Goal: Information Seeking & Learning: Learn about a topic

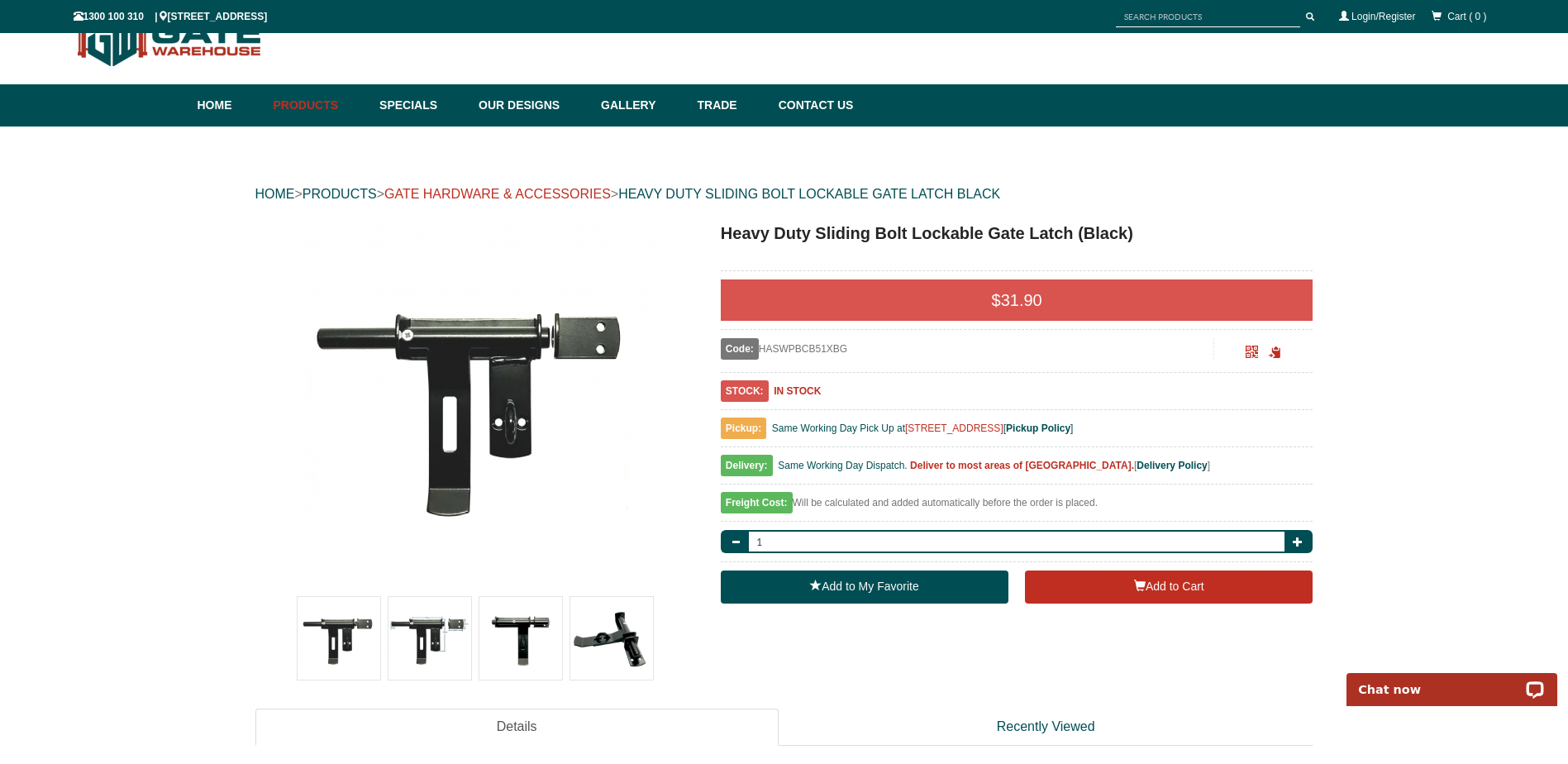
click at [606, 191] on link "GATE HARDWARE & ACCESSORIES" at bounding box center [498, 193] width 227 height 14
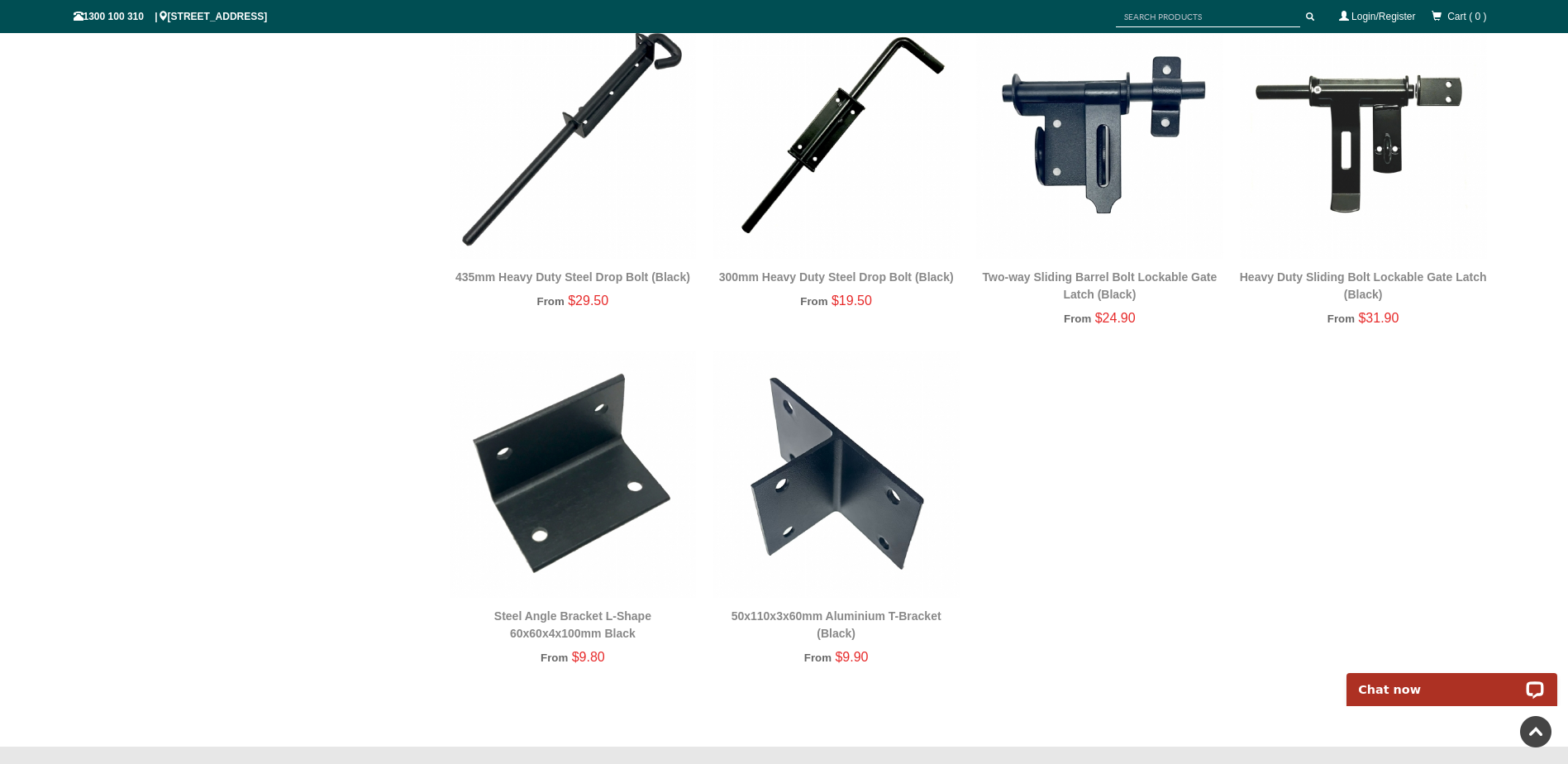
scroll to position [2935, 0]
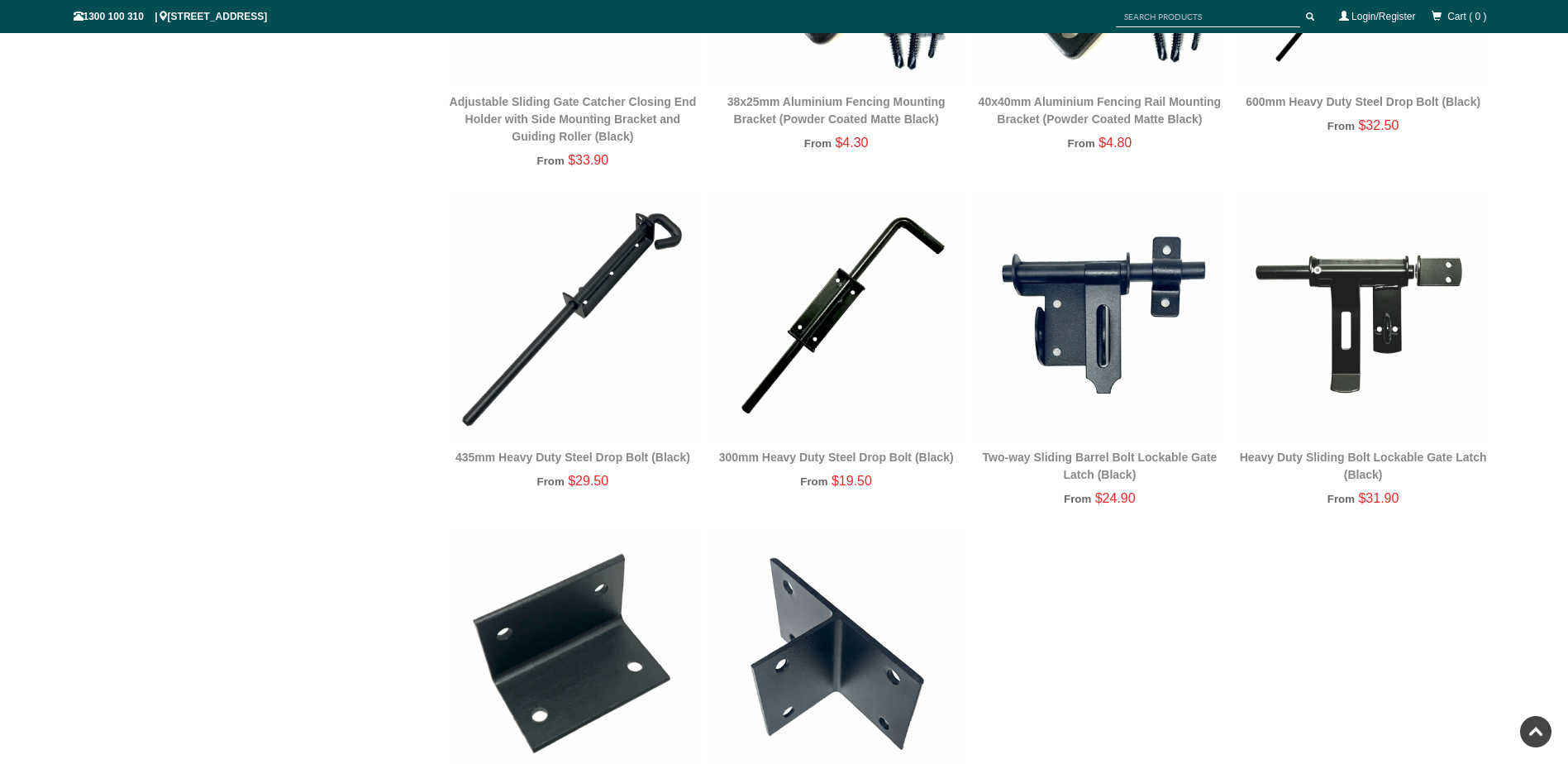
click at [1405, 269] on img at bounding box center [1363, 316] width 248 height 248
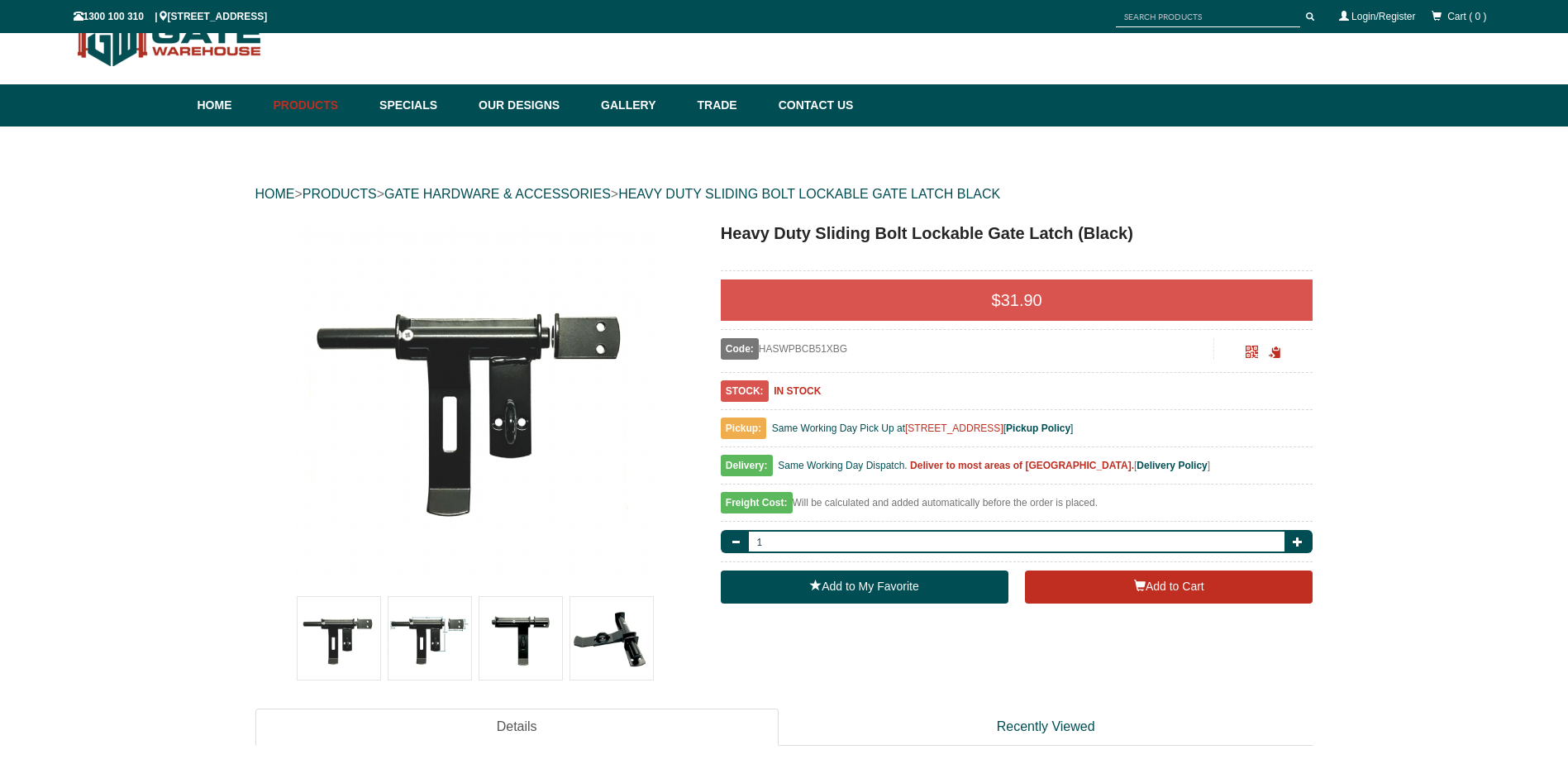
click at [591, 642] on img at bounding box center [611, 638] width 83 height 83
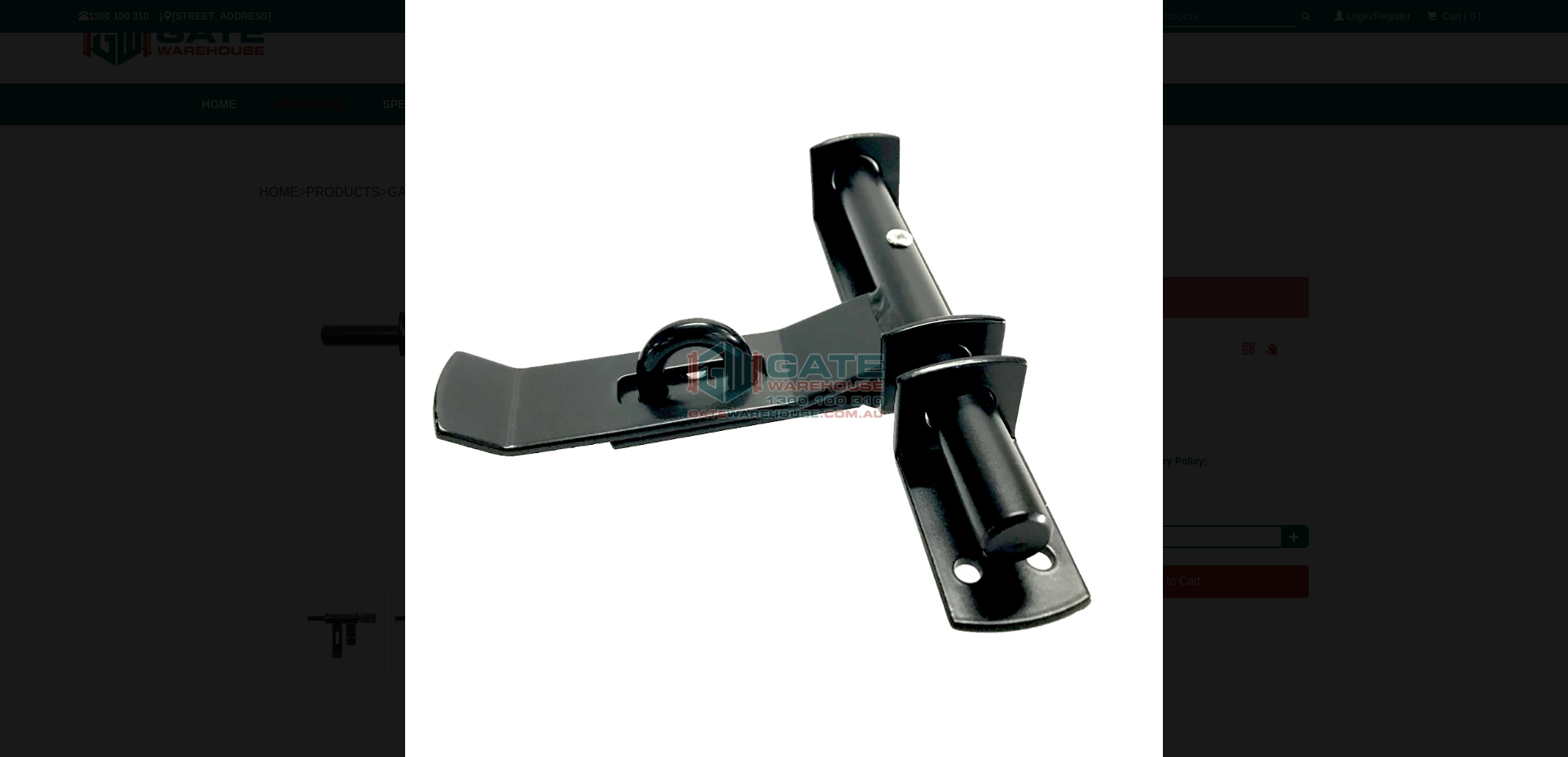
click at [289, 416] on div at bounding box center [784, 378] width 1568 height 757
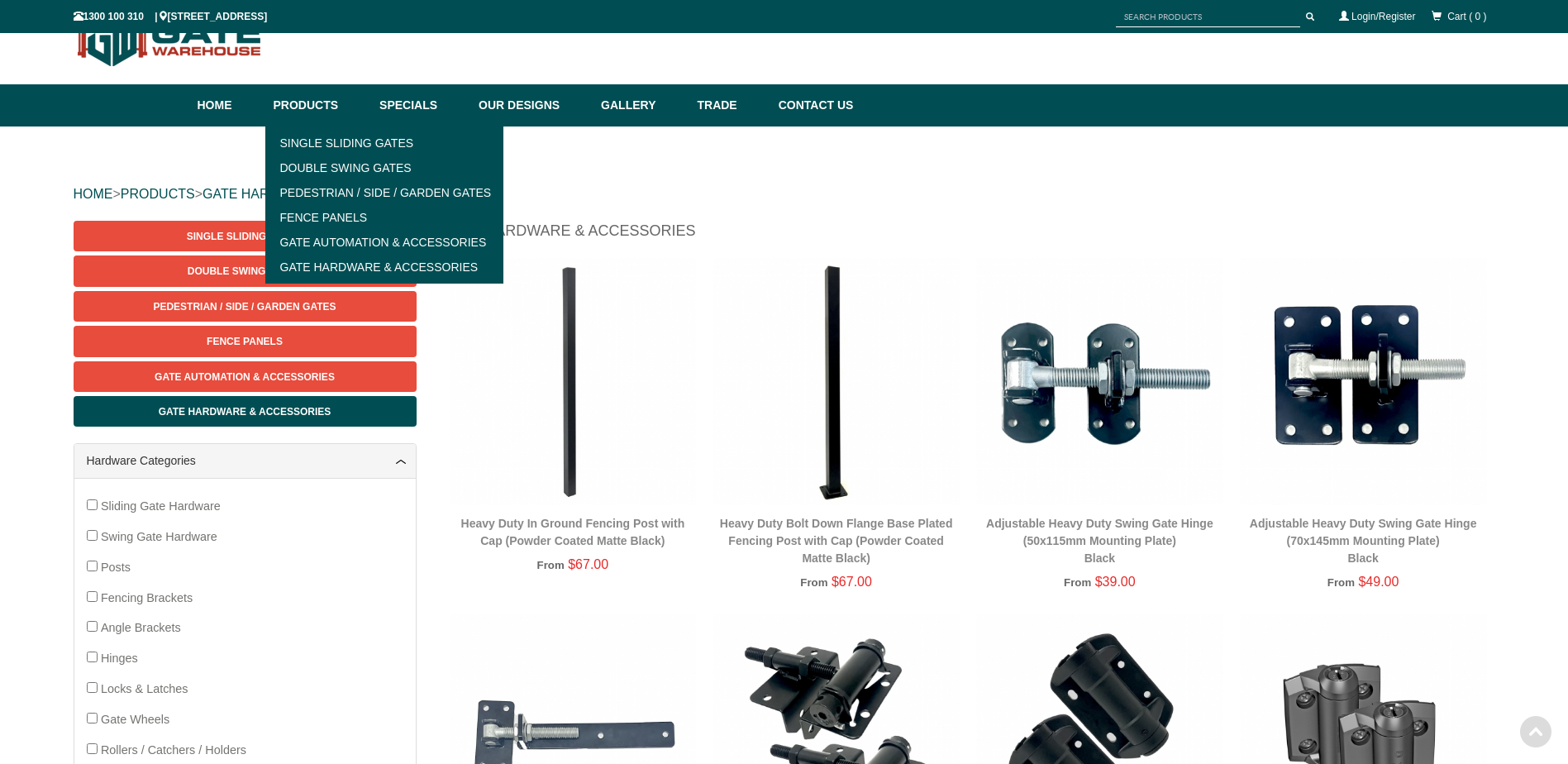
scroll to position [2935, 0]
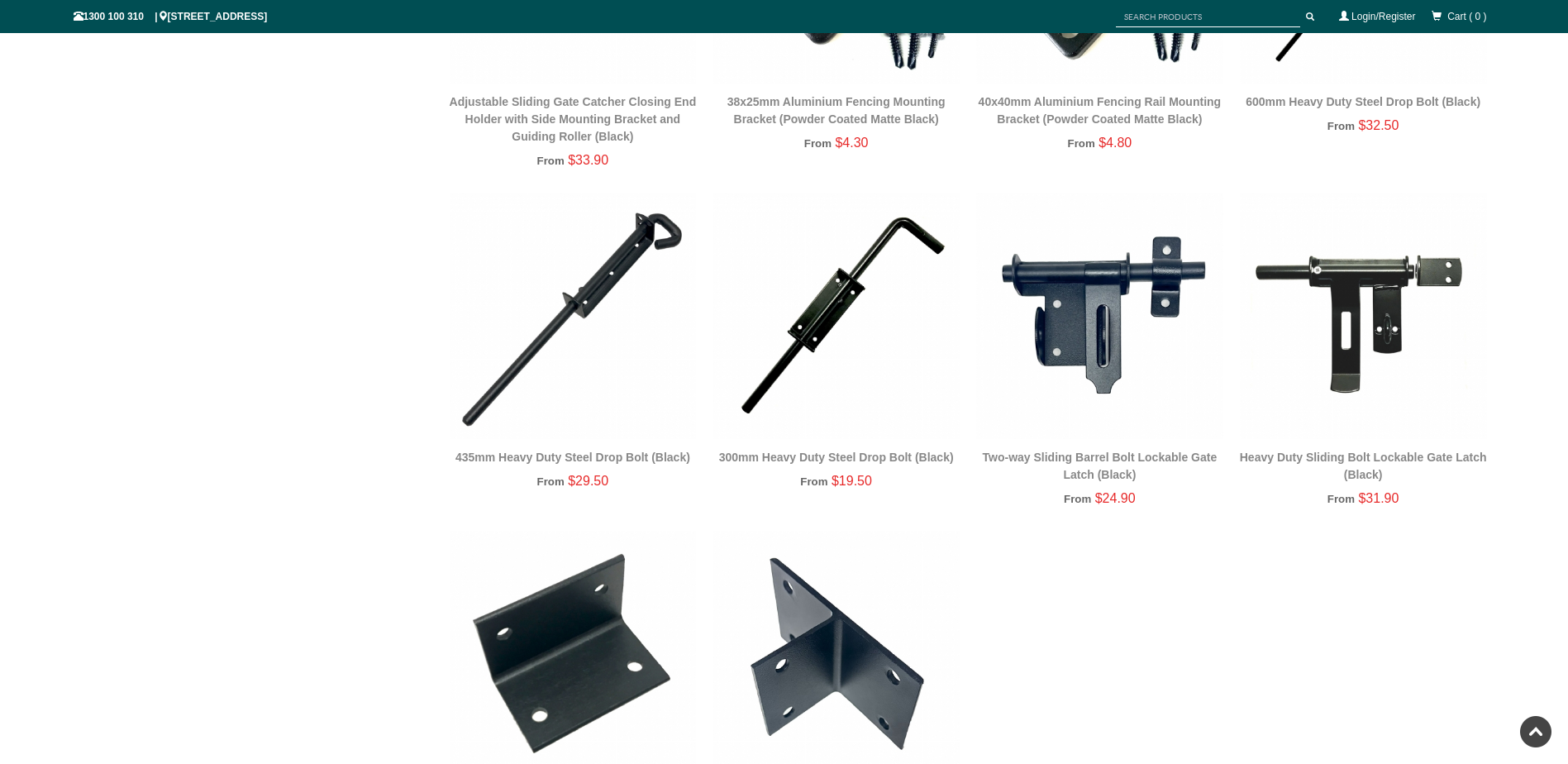
click at [1097, 295] on img at bounding box center [1099, 316] width 248 height 248
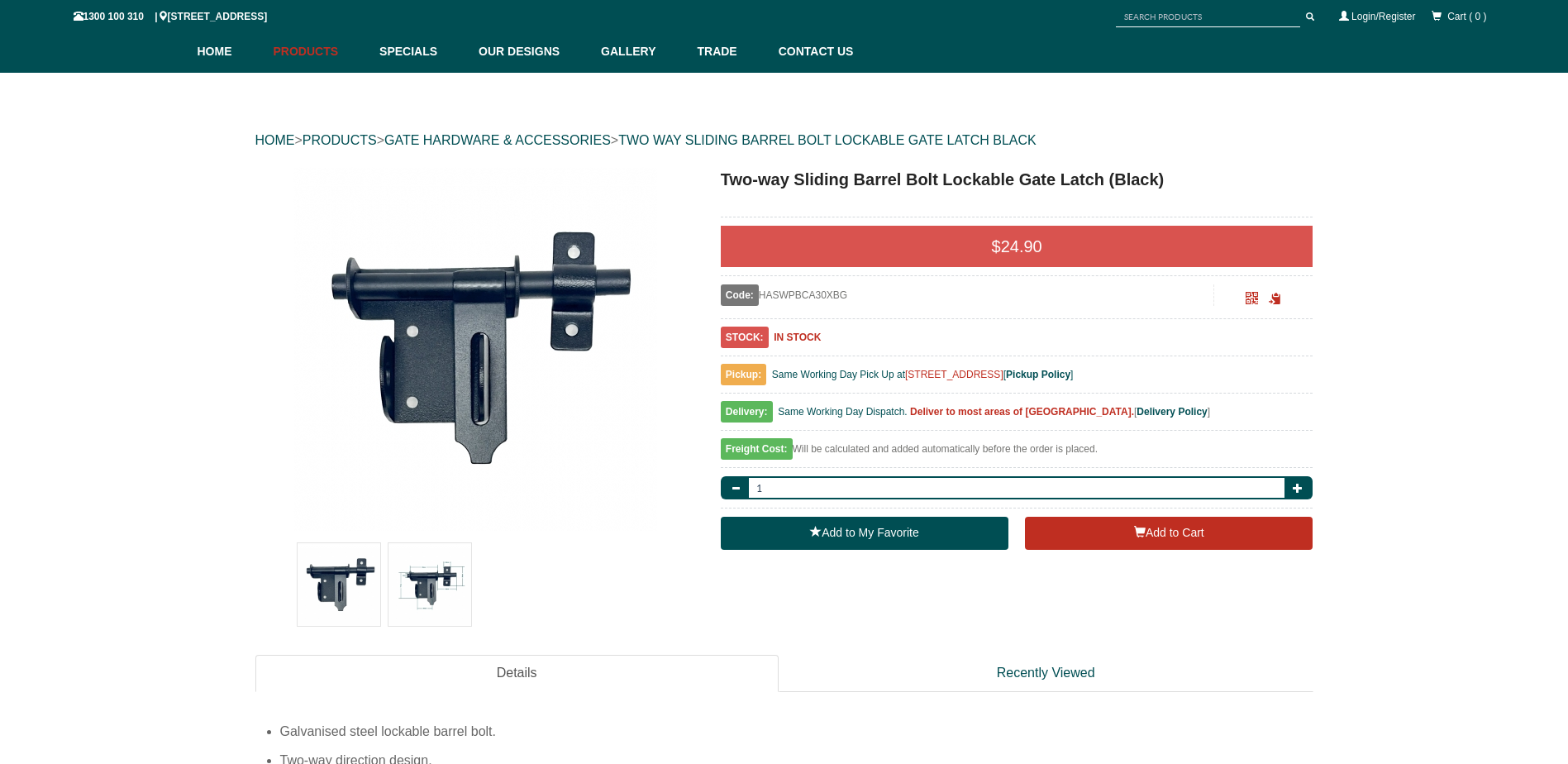
scroll to position [124, 0]
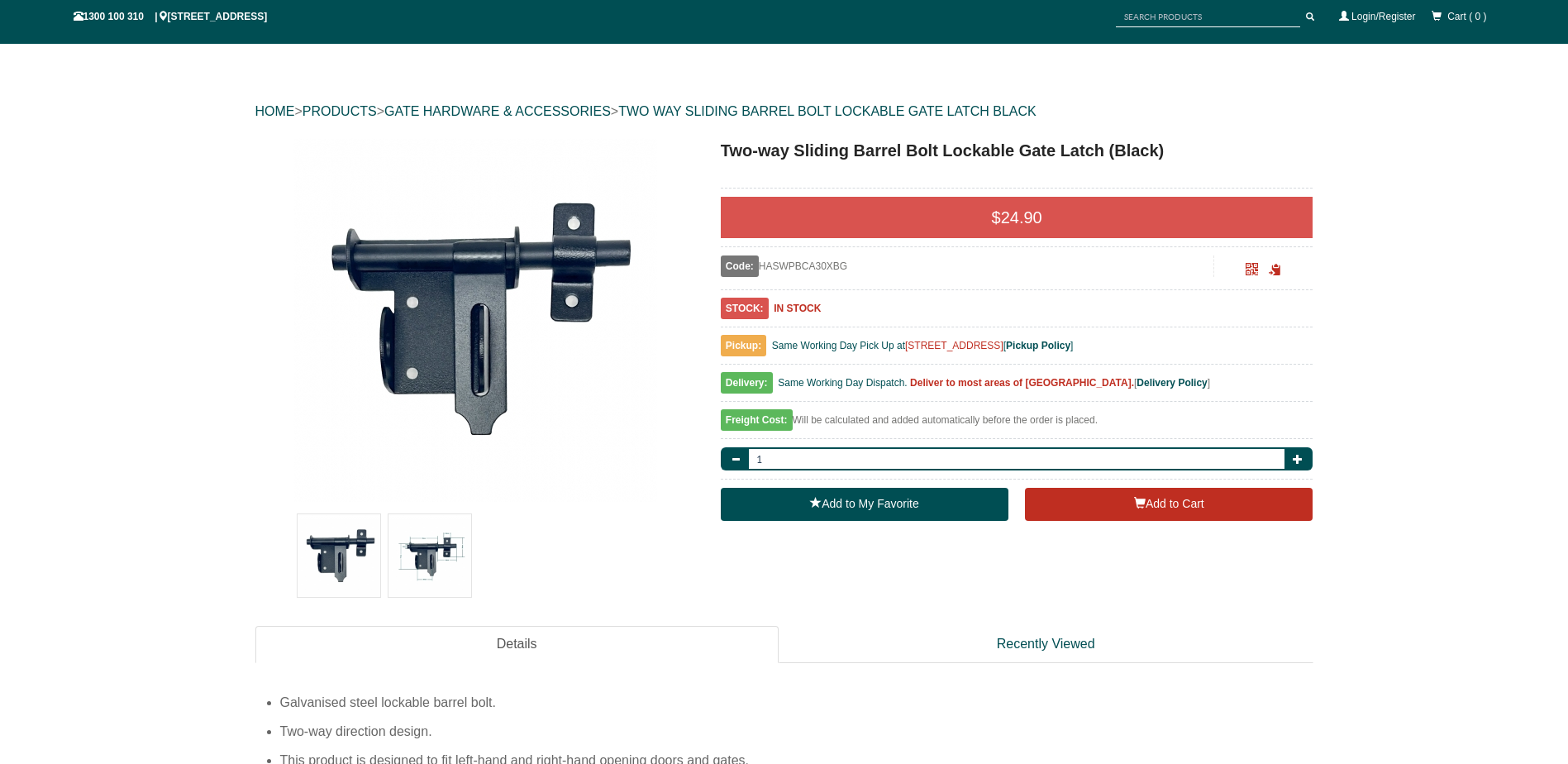
click at [434, 562] on img at bounding box center [429, 555] width 83 height 83
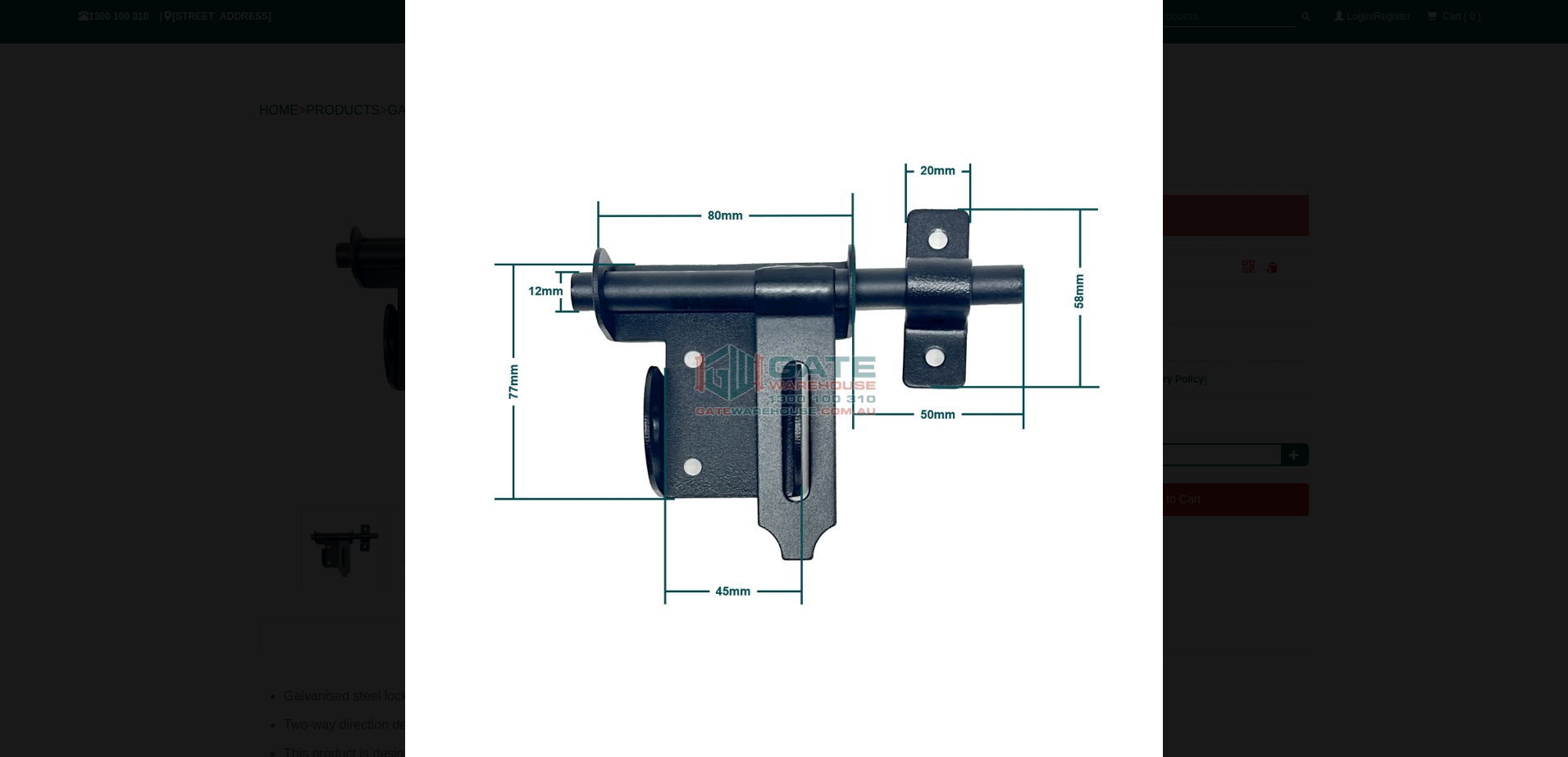
click at [266, 399] on div at bounding box center [784, 378] width 1568 height 757
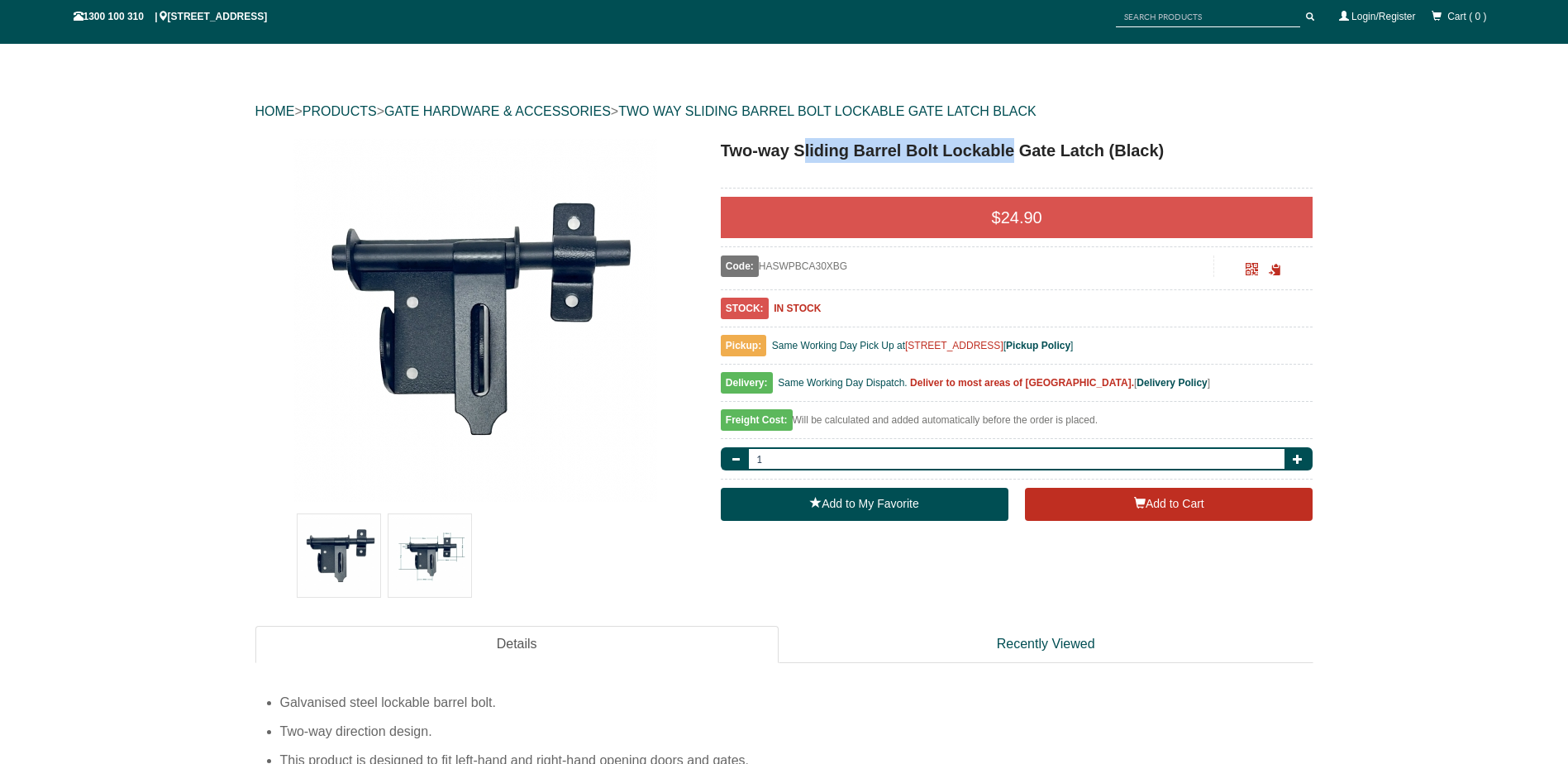
drag, startPoint x: 803, startPoint y: 147, endPoint x: 1013, endPoint y: 153, distance: 210.1
click at [1013, 153] on h1 "Two-way Sliding Barrel Bolt Lockable Gate Latch (Black)" at bounding box center [1017, 150] width 592 height 24
copy h1 "liding Barrel Bolt Lockable"
